Goal: Information Seeking & Learning: Compare options

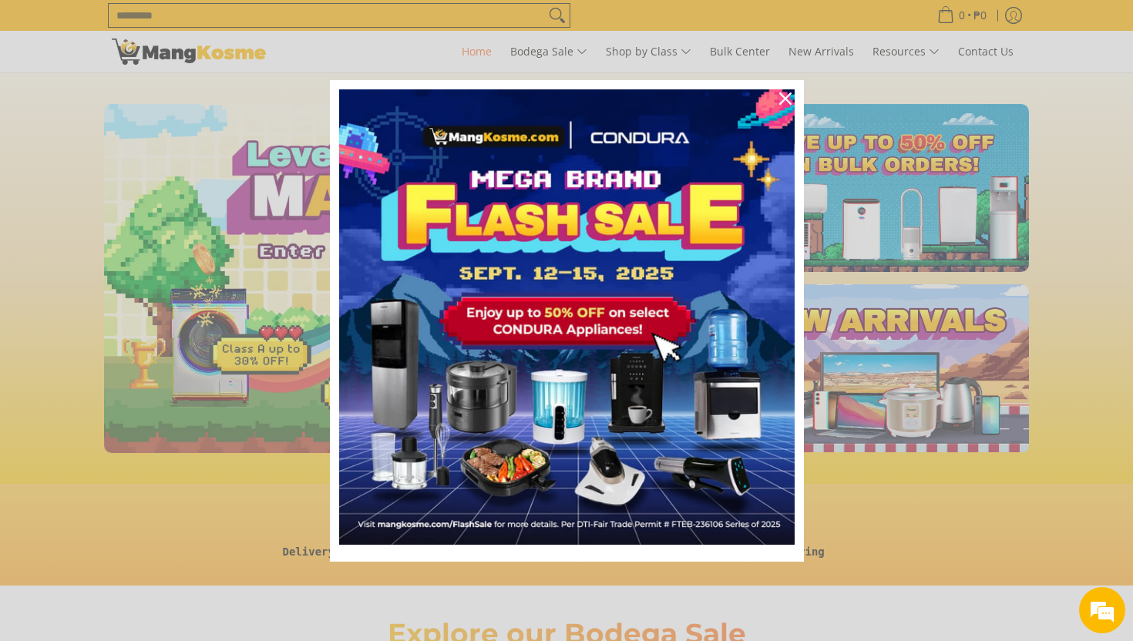
scroll to position [0, 613]
click at [786, 99] on icon "close icon" at bounding box center [785, 99] width 12 height 12
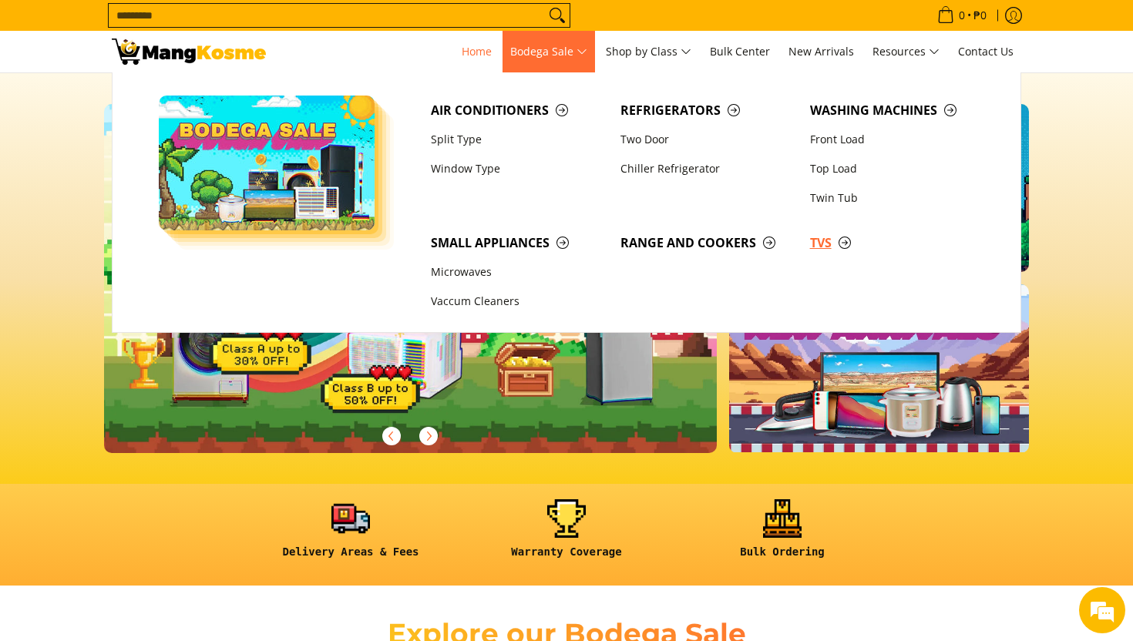
click at [828, 247] on span "TVs" at bounding box center [897, 243] width 174 height 19
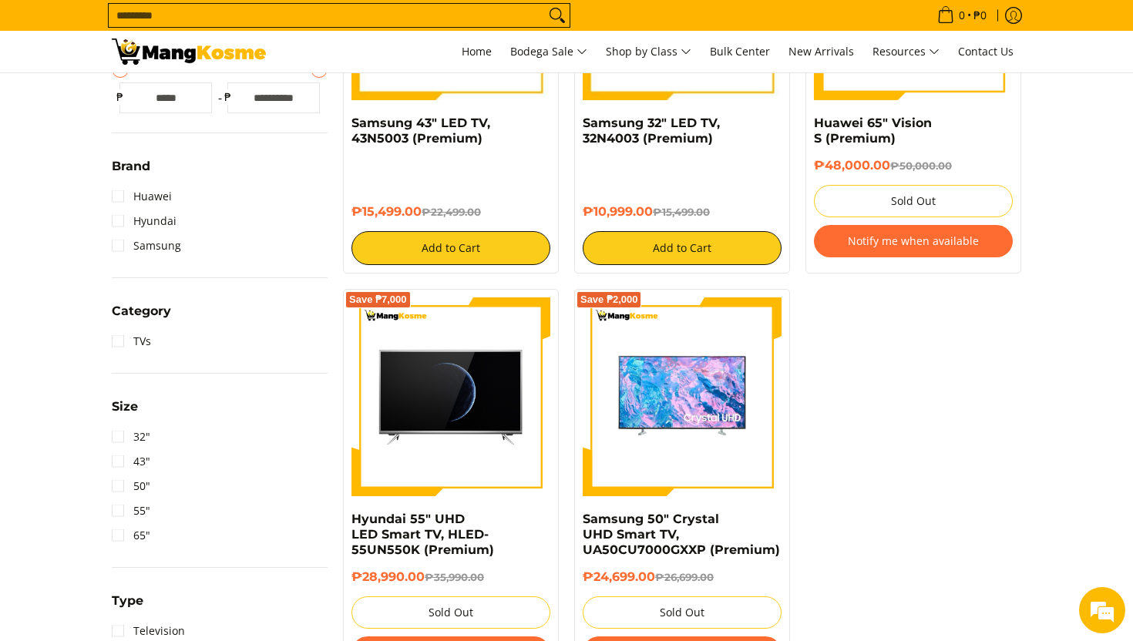
scroll to position [463, 0]
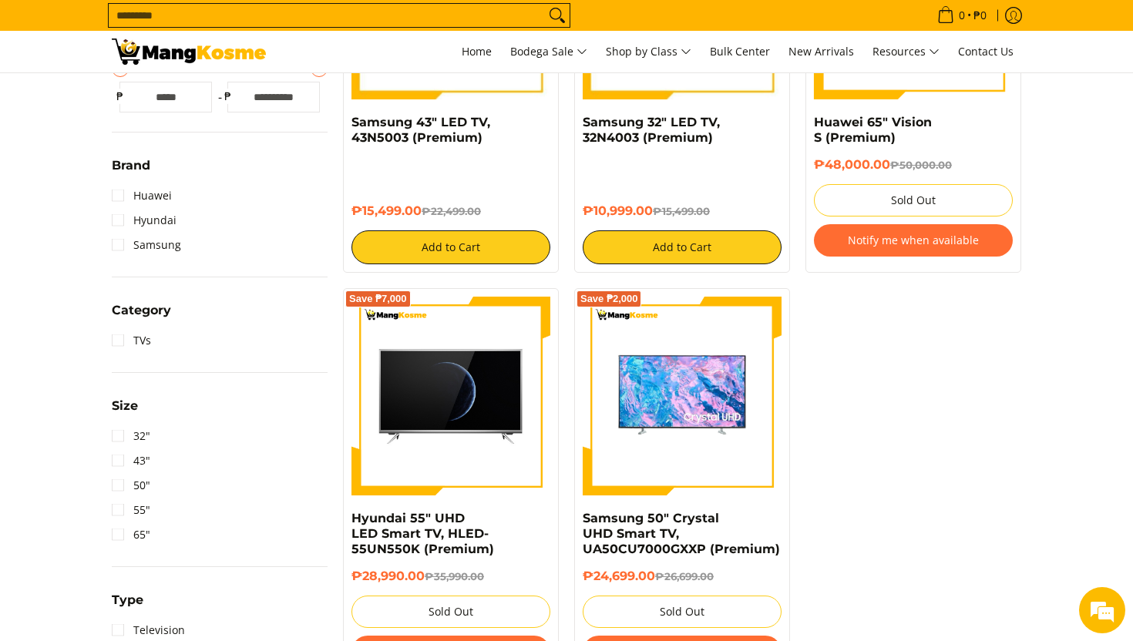
click at [163, 530] on li "65"" at bounding box center [220, 535] width 216 height 25
click at [150, 530] on li "65"" at bounding box center [220, 535] width 216 height 25
click at [136, 530] on link "65"" at bounding box center [131, 535] width 39 height 25
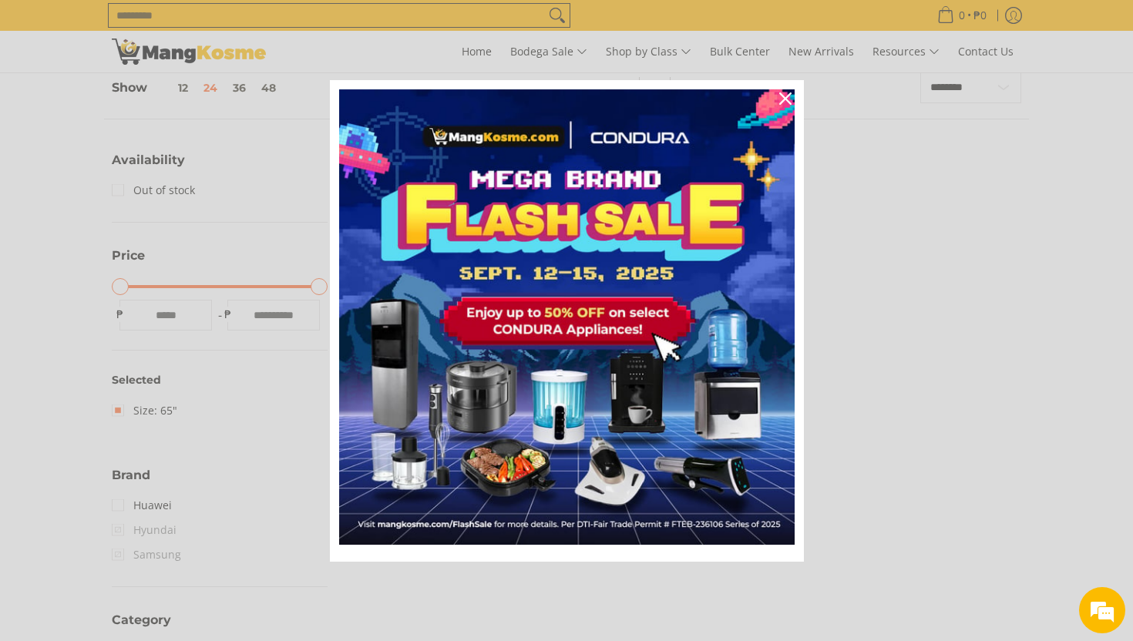
scroll to position [217, 0]
click at [782, 102] on icon "close icon" at bounding box center [785, 99] width 12 height 12
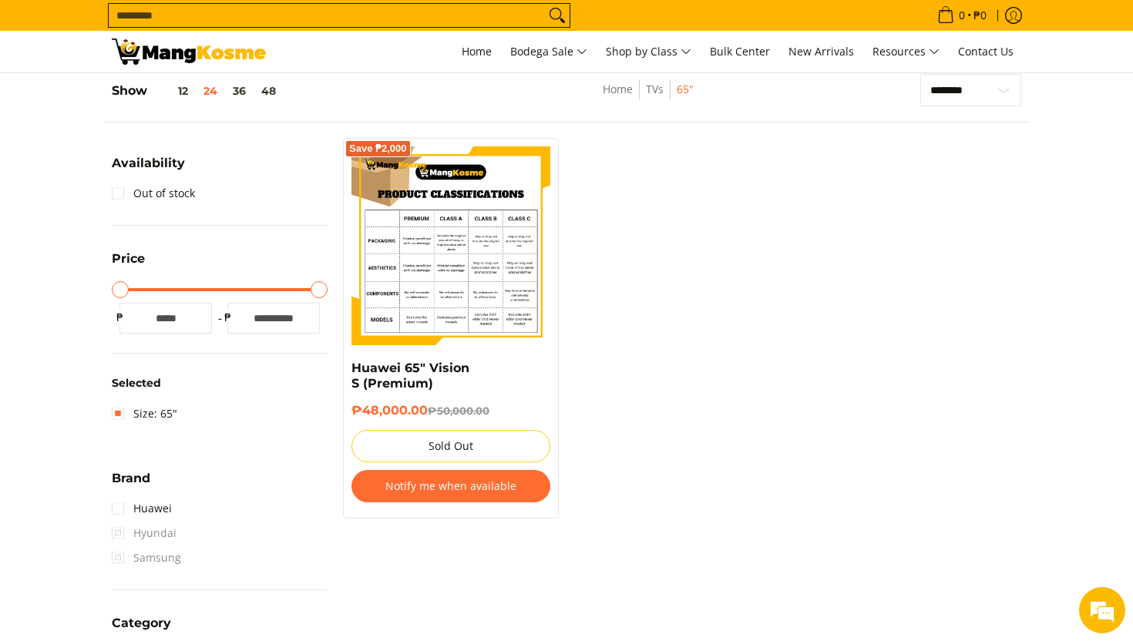
click at [490, 292] on img at bounding box center [451, 245] width 199 height 199
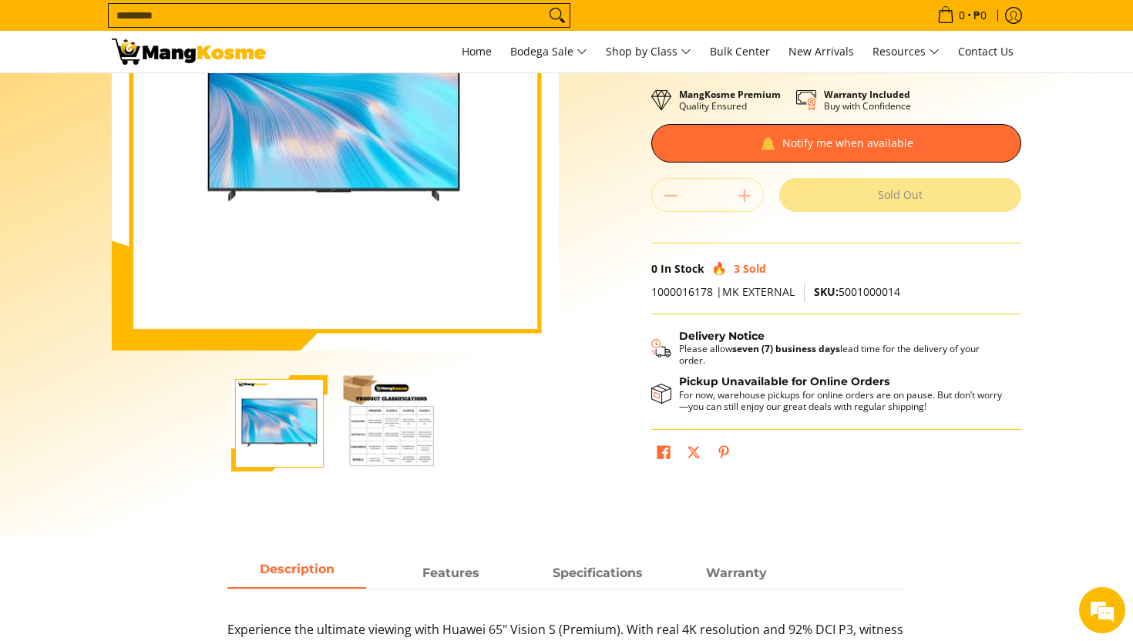
scroll to position [203, 0]
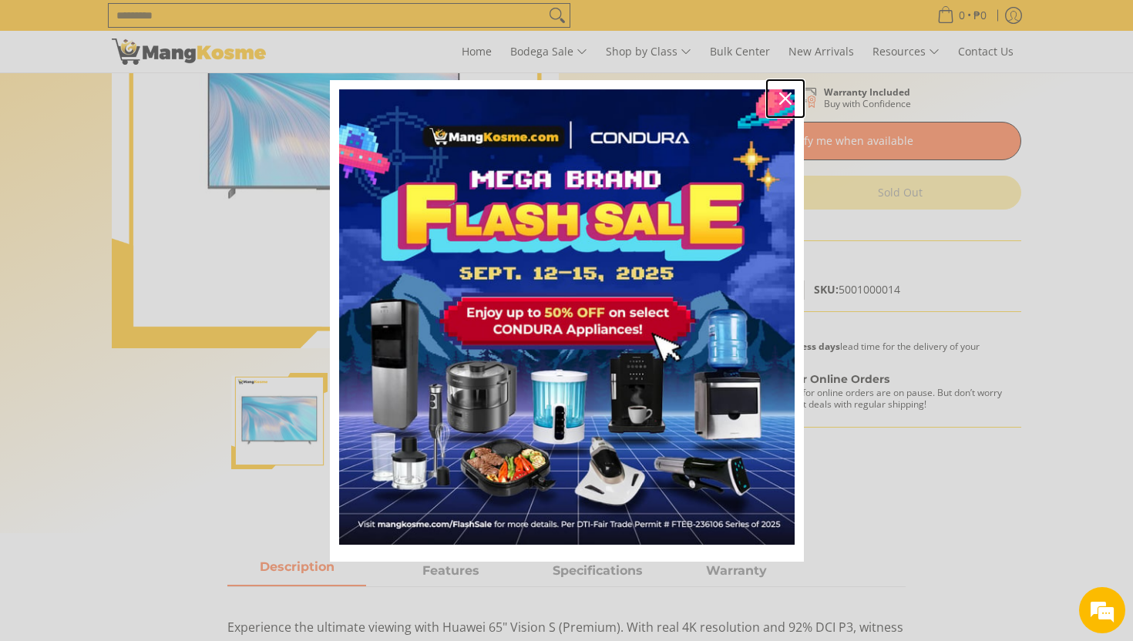
click at [787, 111] on button "Close" at bounding box center [785, 98] width 37 height 37
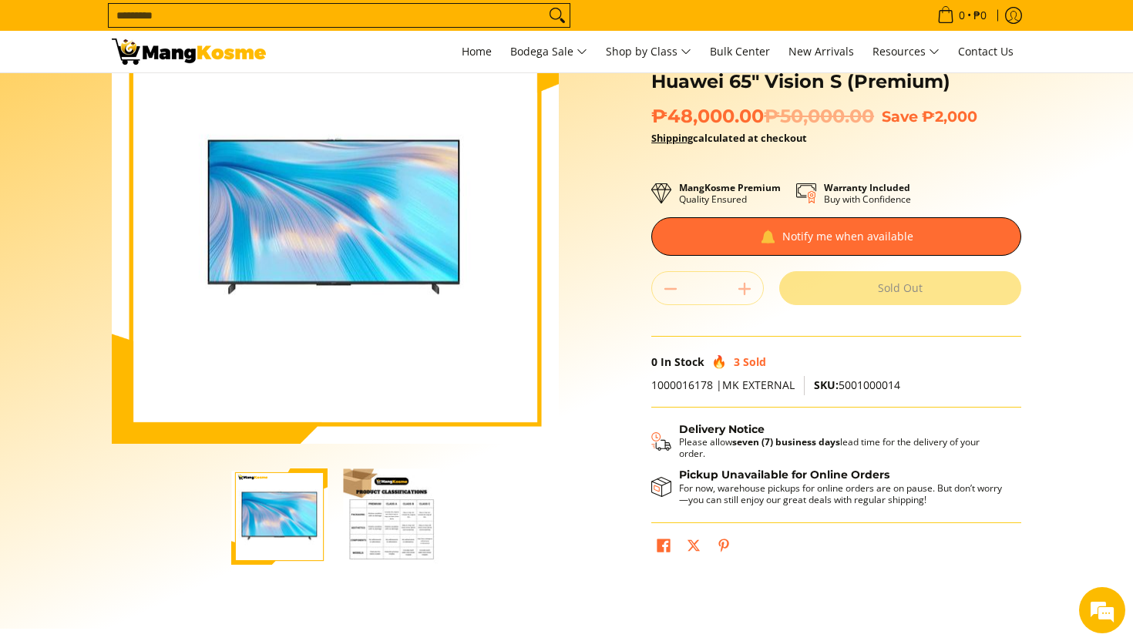
scroll to position [0, 0]
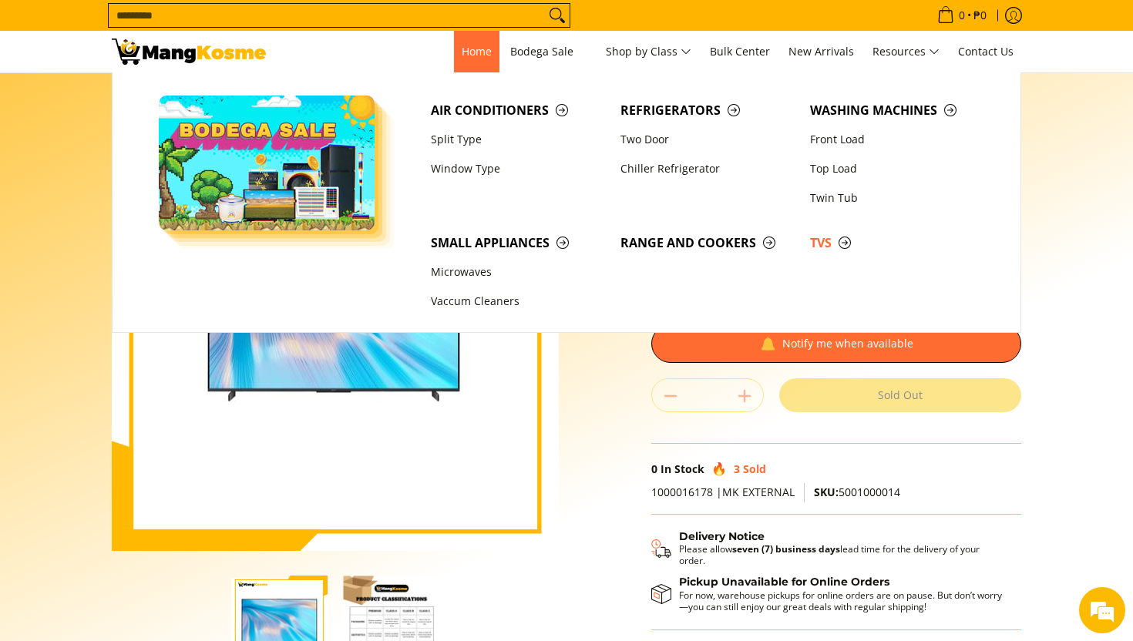
click at [483, 60] on link "Home" at bounding box center [476, 52] width 45 height 42
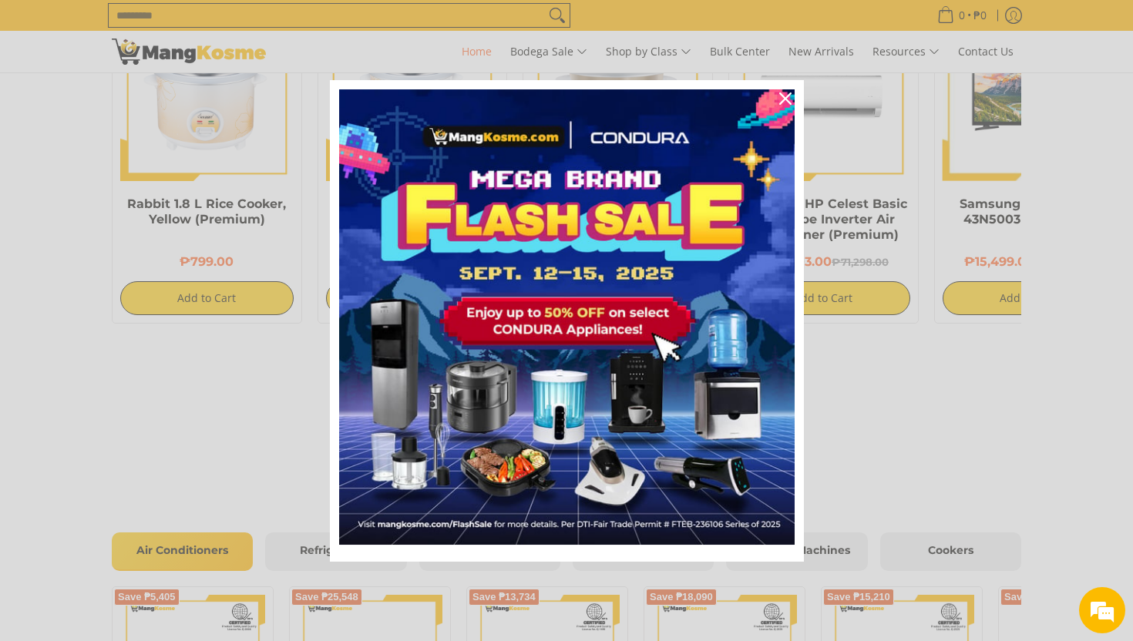
scroll to position [1160, 0]
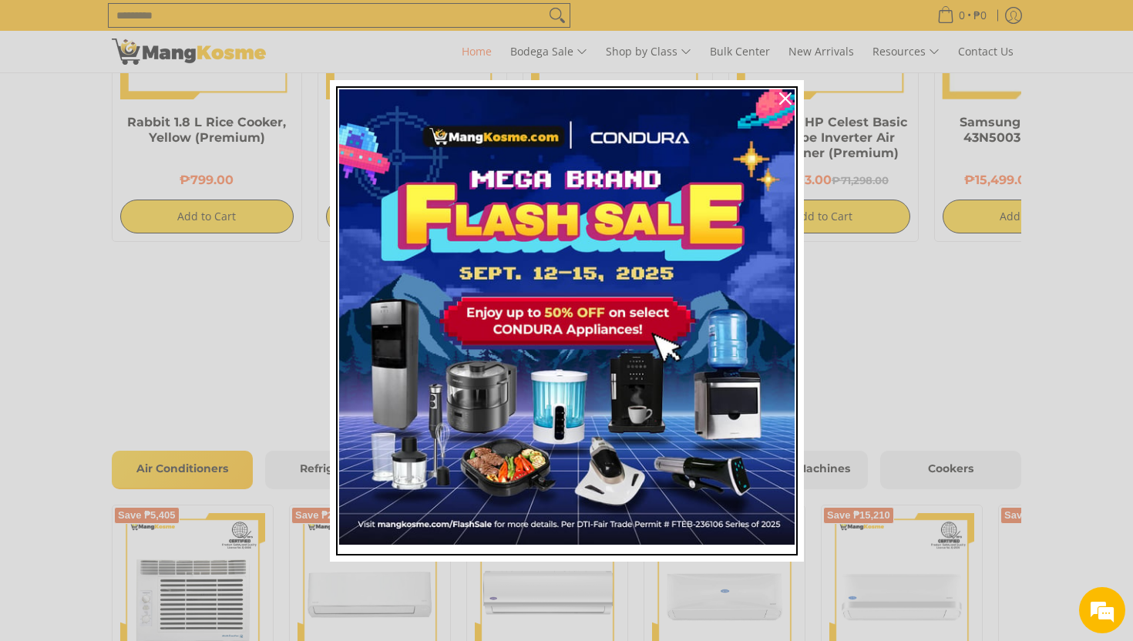
click at [614, 329] on img "Marketing offer form" at bounding box center [567, 317] width 456 height 456
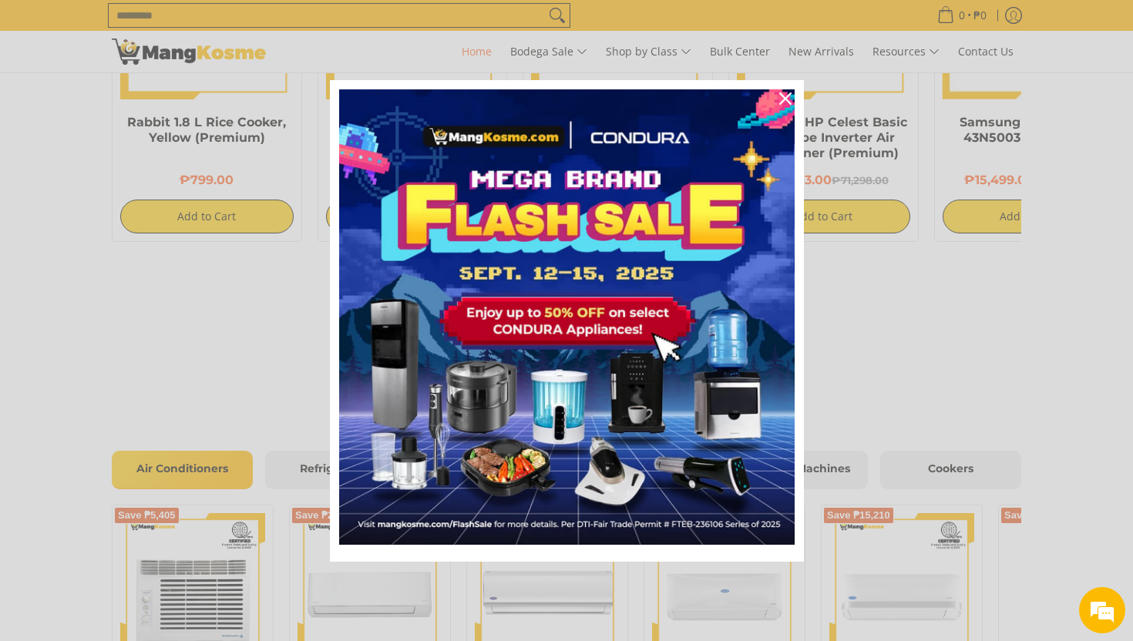
scroll to position [0, 613]
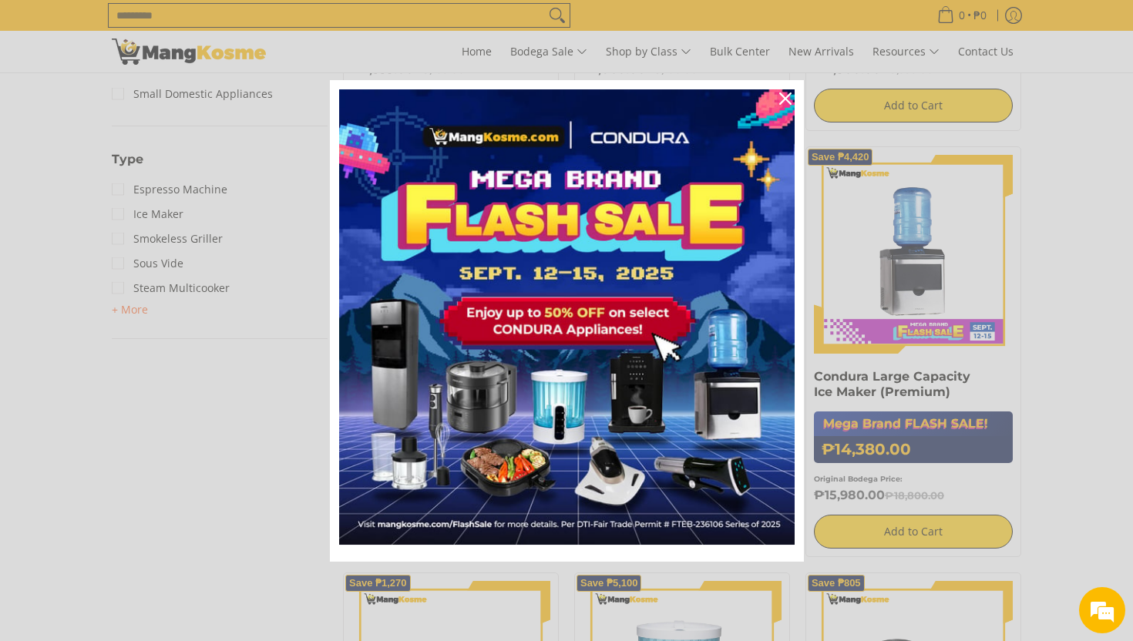
scroll to position [670, 0]
click at [782, 96] on icon "close icon" at bounding box center [785, 99] width 12 height 12
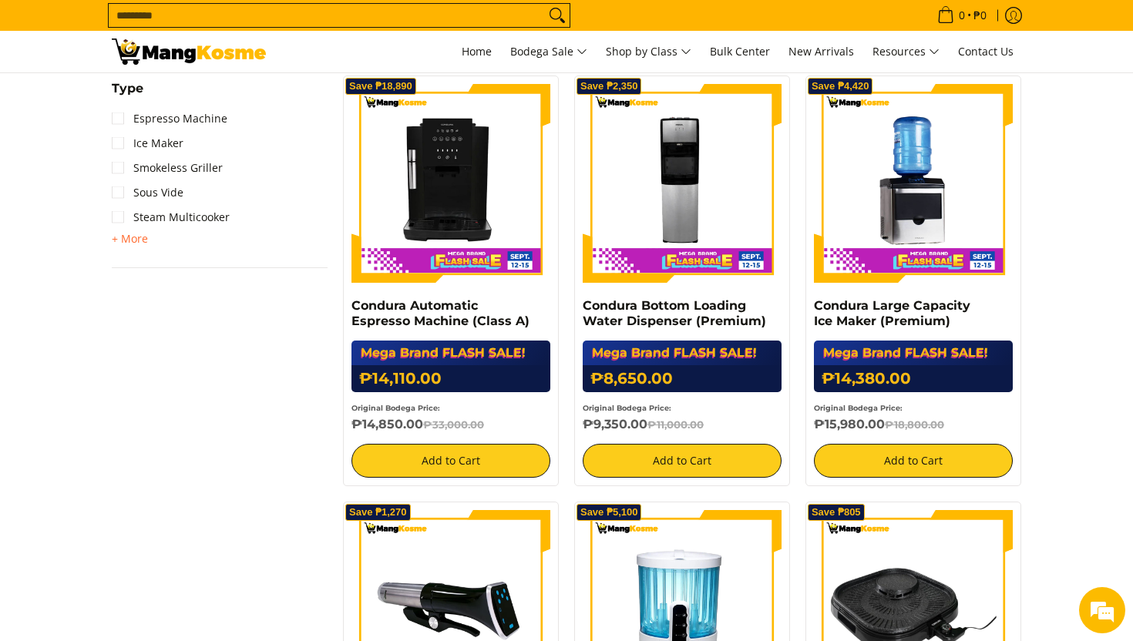
scroll to position [0, 0]
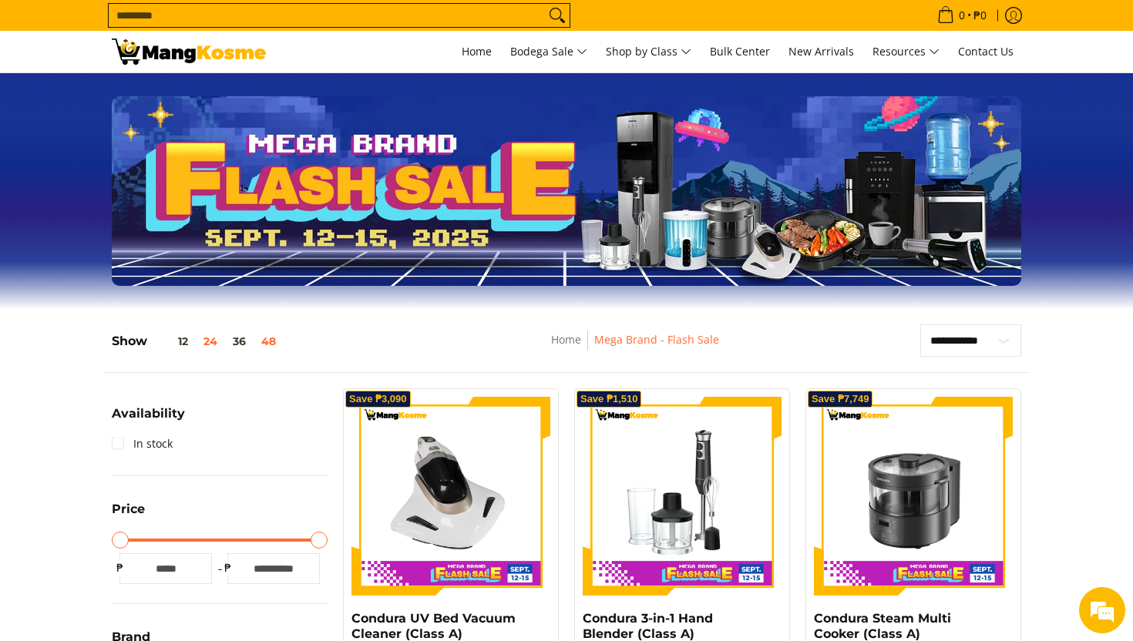
click at [262, 342] on button "48" at bounding box center [269, 341] width 30 height 12
click at [991, 60] on link "Contact Us" at bounding box center [986, 52] width 71 height 42
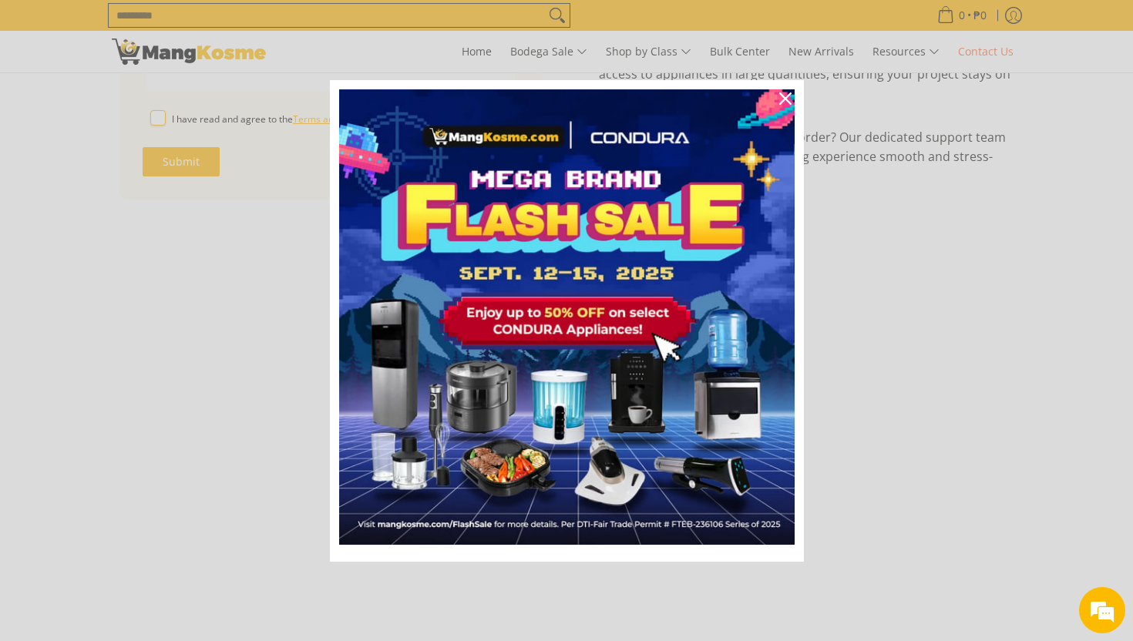
scroll to position [509, 0]
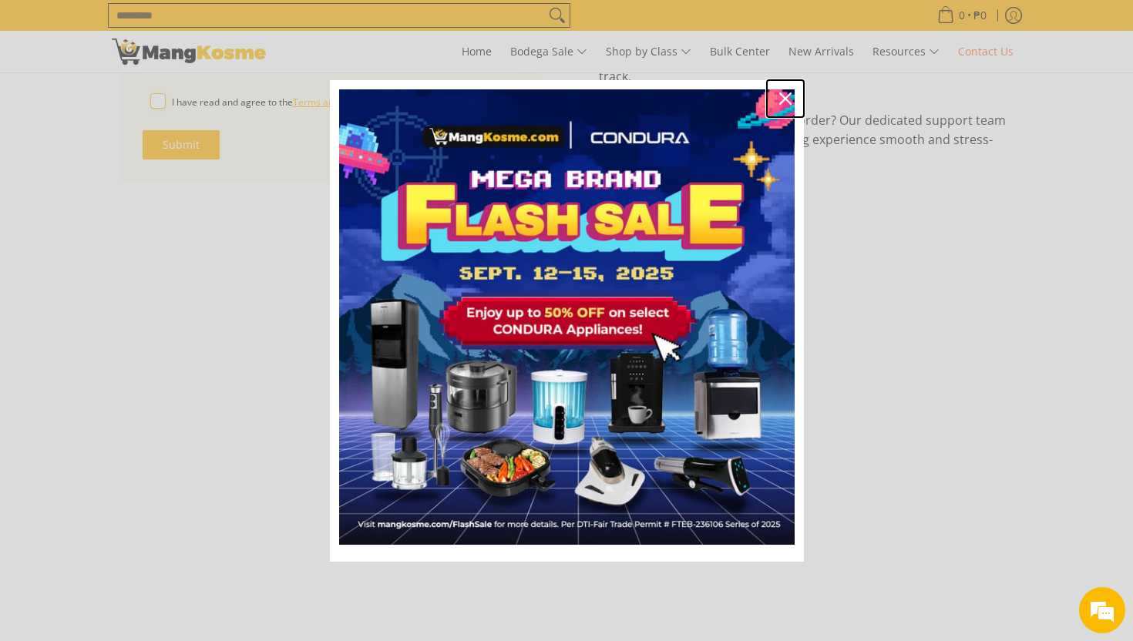
click at [782, 99] on icon "close icon" at bounding box center [785, 99] width 12 height 12
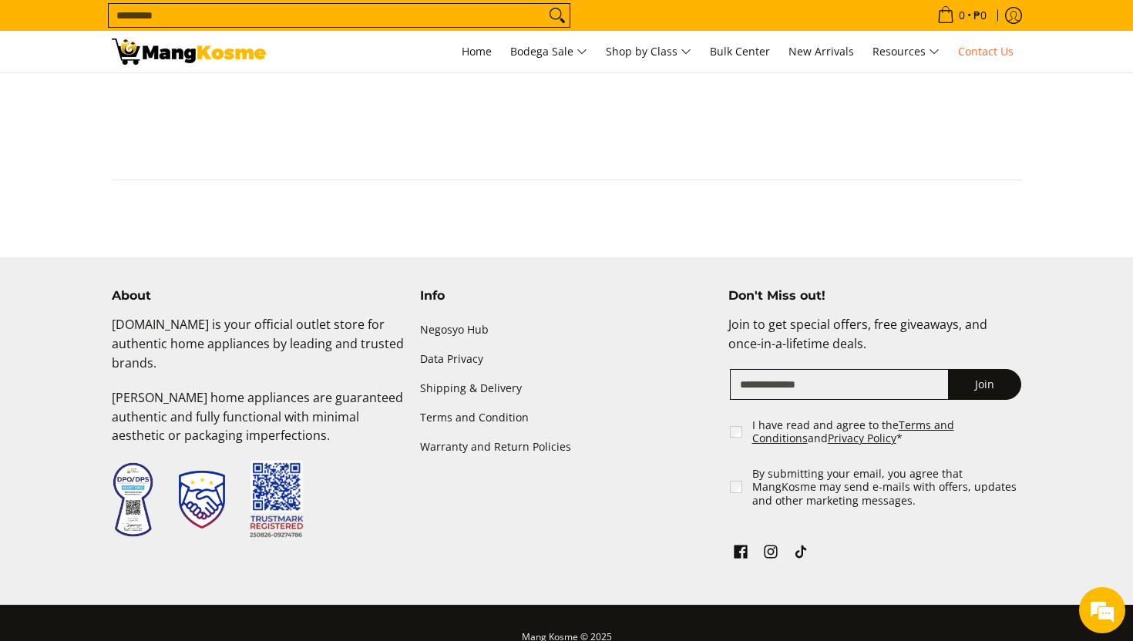
scroll to position [1028, 0]
